Goal: Task Accomplishment & Management: Manage account settings

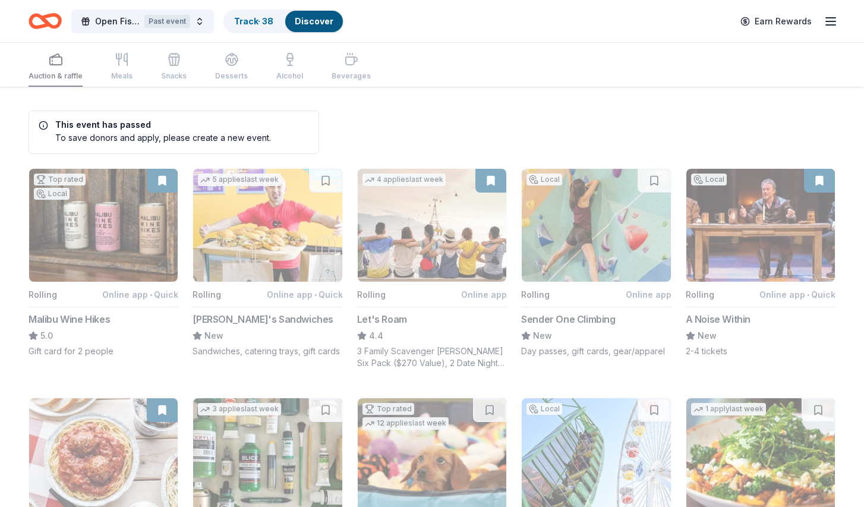
click at [824, 21] on icon "button" at bounding box center [831, 21] width 14 height 14
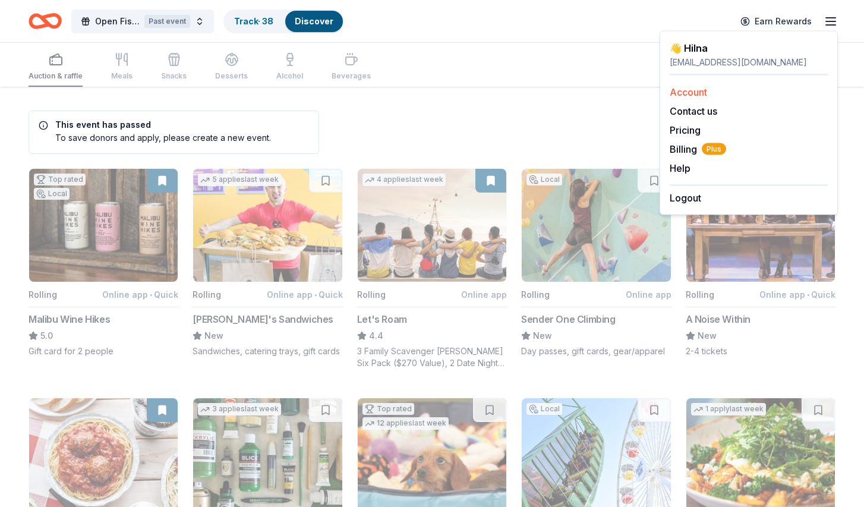
click at [690, 97] on link "Account" at bounding box center [688, 92] width 37 height 12
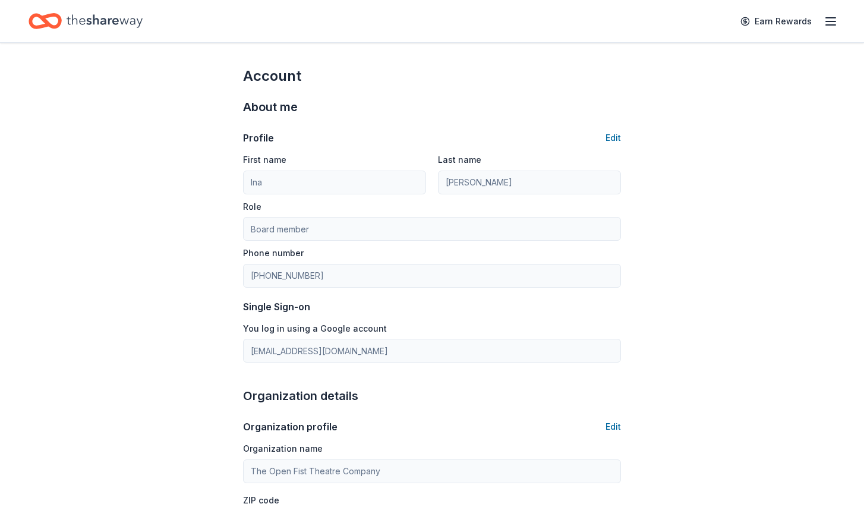
click at [834, 25] on line "button" at bounding box center [831, 25] width 10 height 0
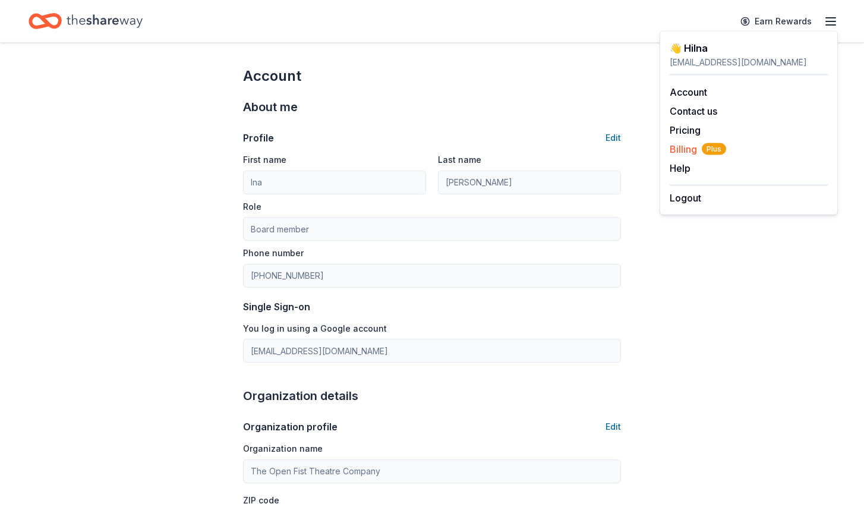
click at [688, 147] on span "Billing Plus" at bounding box center [698, 149] width 56 height 14
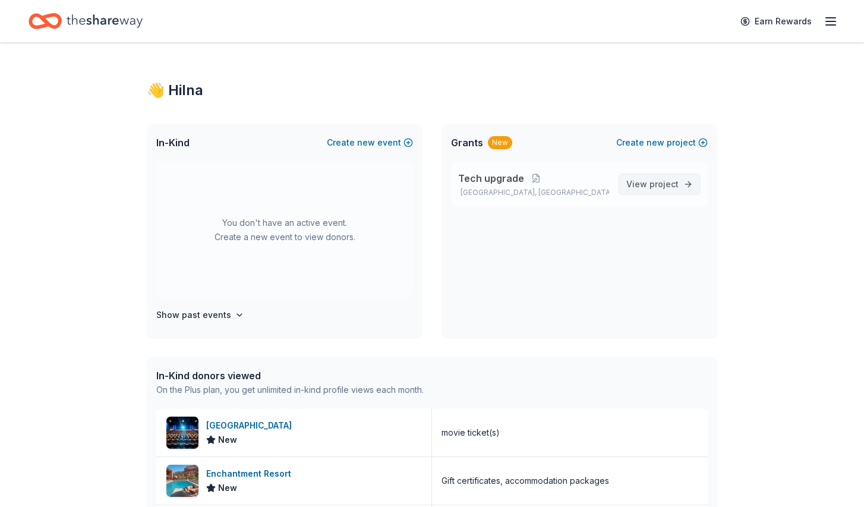
click at [670, 181] on span "project" at bounding box center [663, 184] width 29 height 10
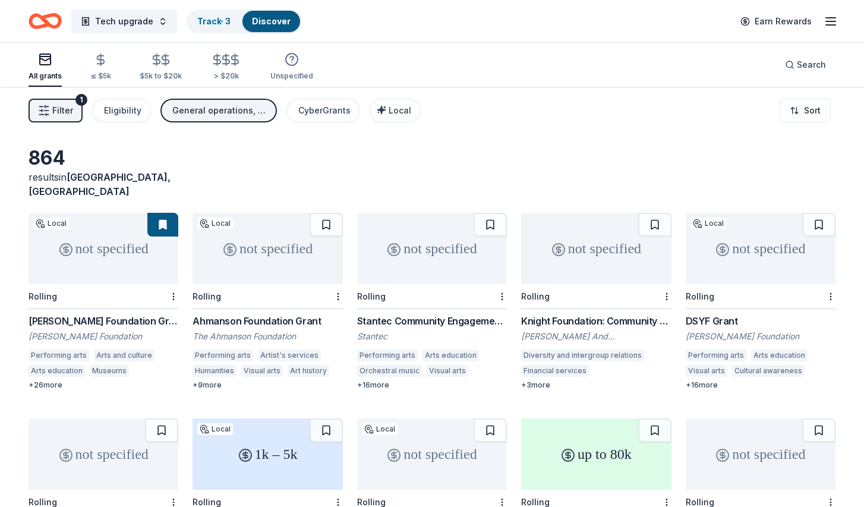
click at [72, 115] on button "Filter 1" at bounding box center [56, 111] width 54 height 24
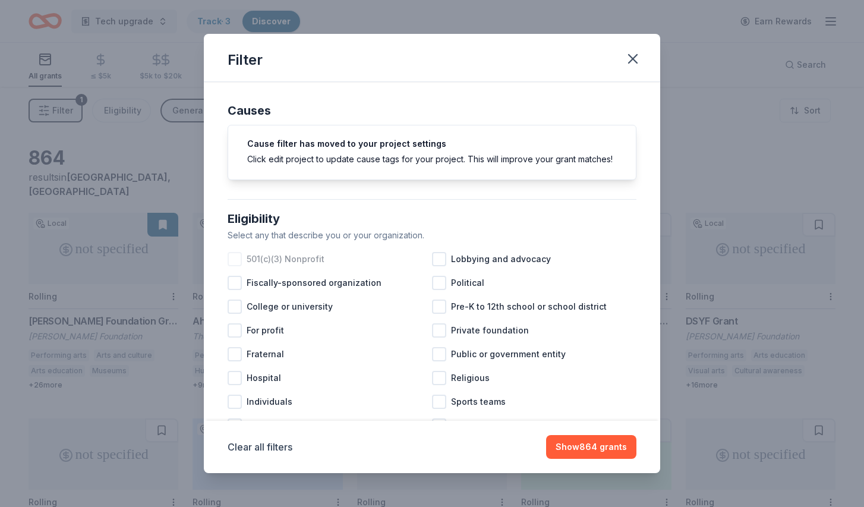
click at [235, 258] on div at bounding box center [235, 259] width 14 height 14
click at [605, 440] on button "Show 740 grants" at bounding box center [591, 447] width 89 height 24
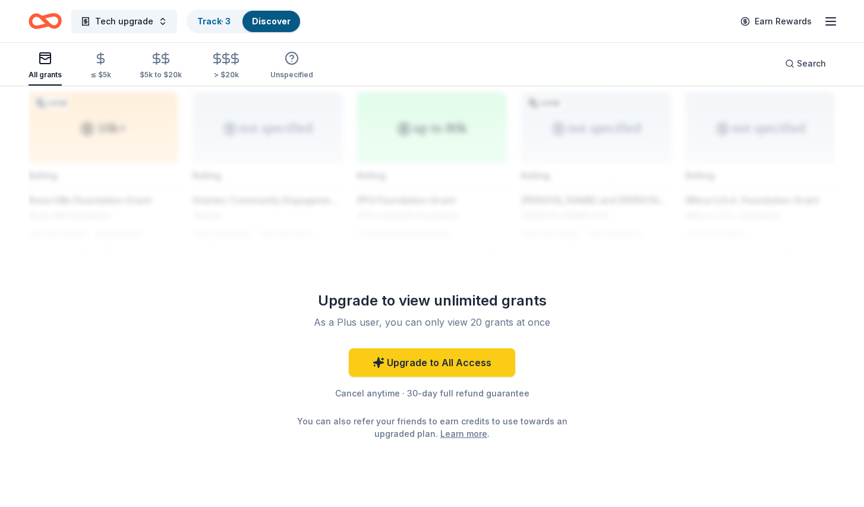
scroll to position [972, 0]
